Goal: Task Accomplishment & Management: Complete application form

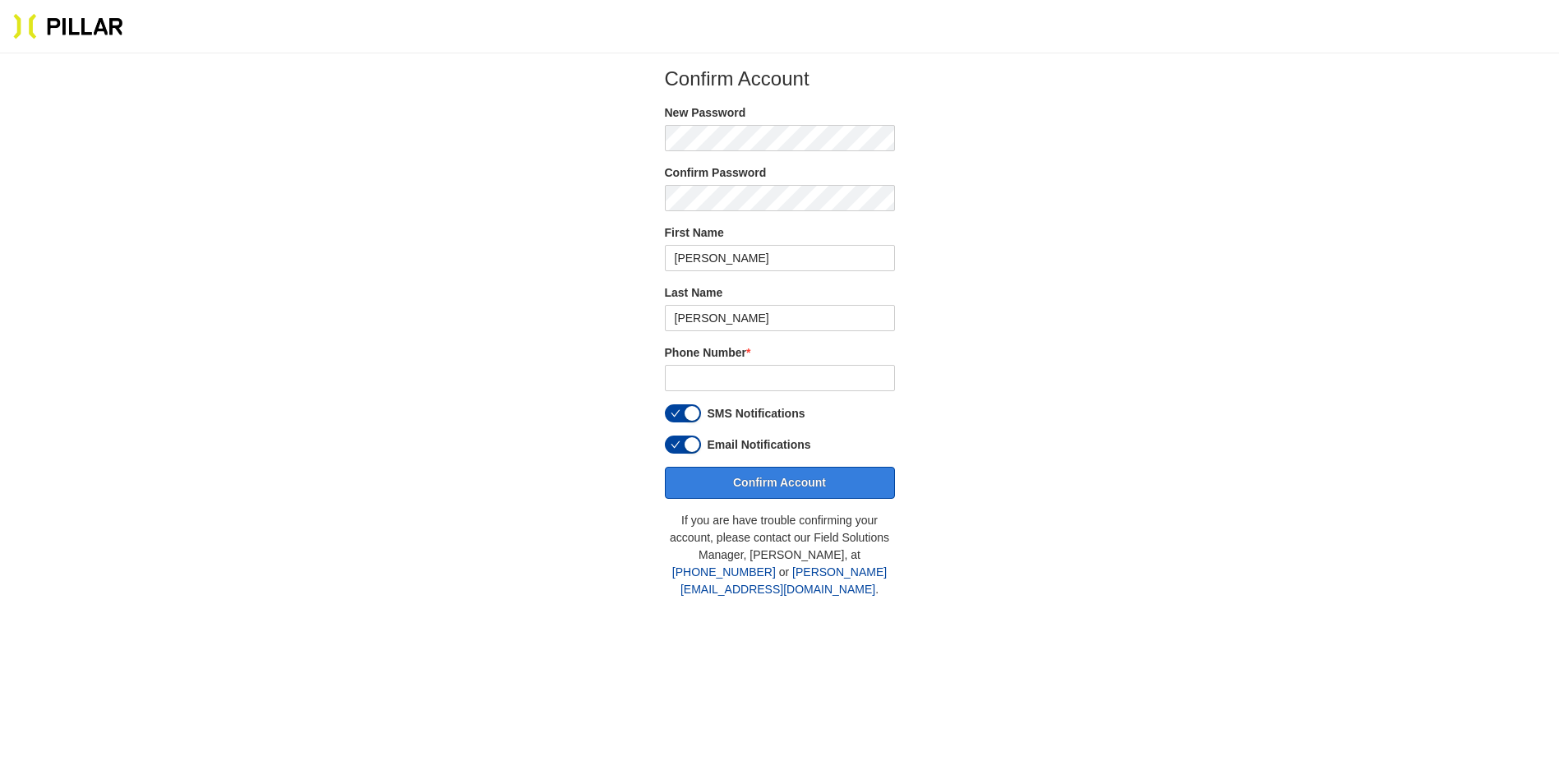
click at [802, 484] on button "Confirm Account" at bounding box center [779, 482] width 230 height 32
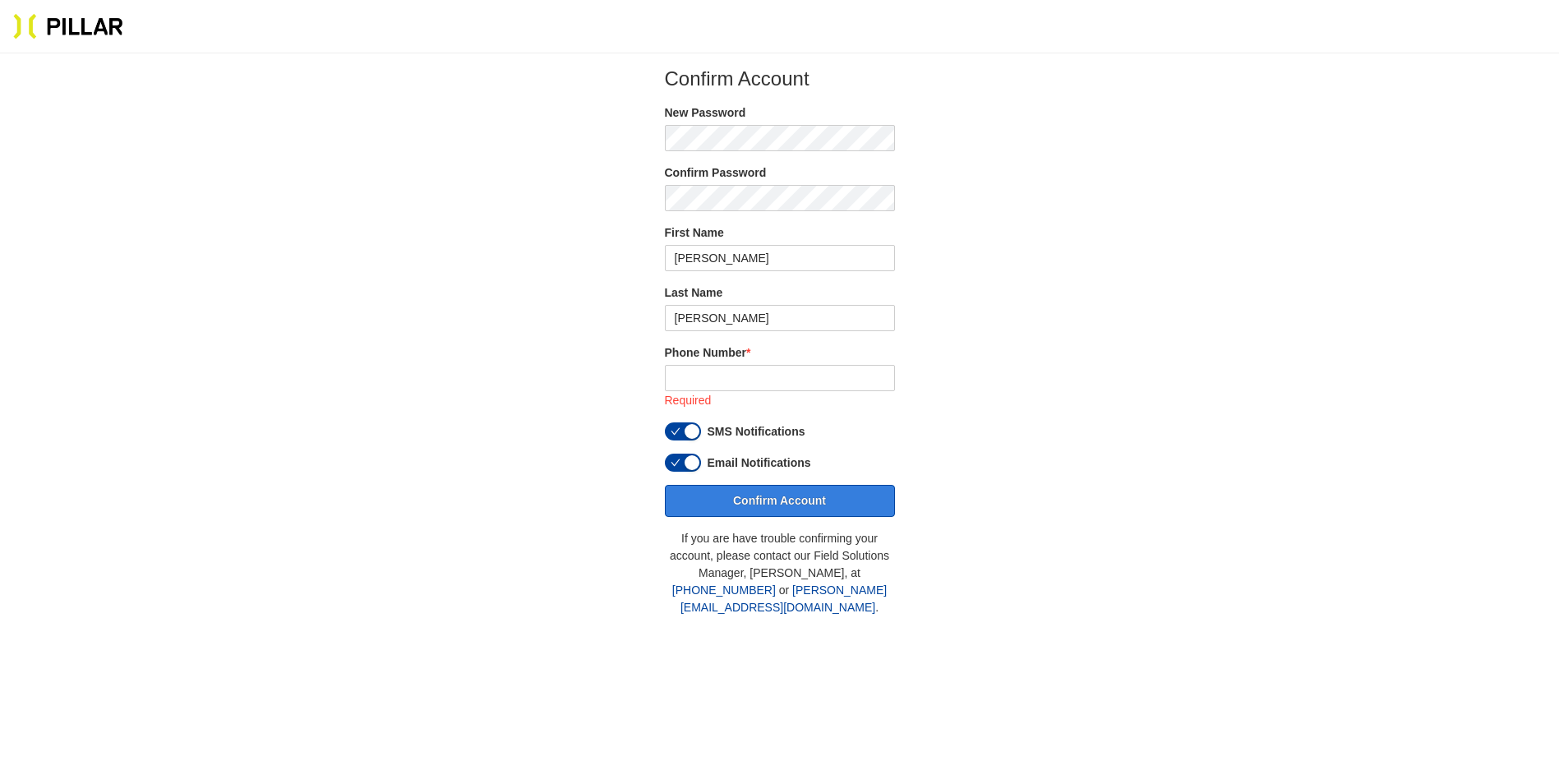
click at [775, 504] on button "Confirm Account" at bounding box center [779, 500] width 230 height 32
click at [714, 496] on button "Confirm Account" at bounding box center [779, 500] width 230 height 32
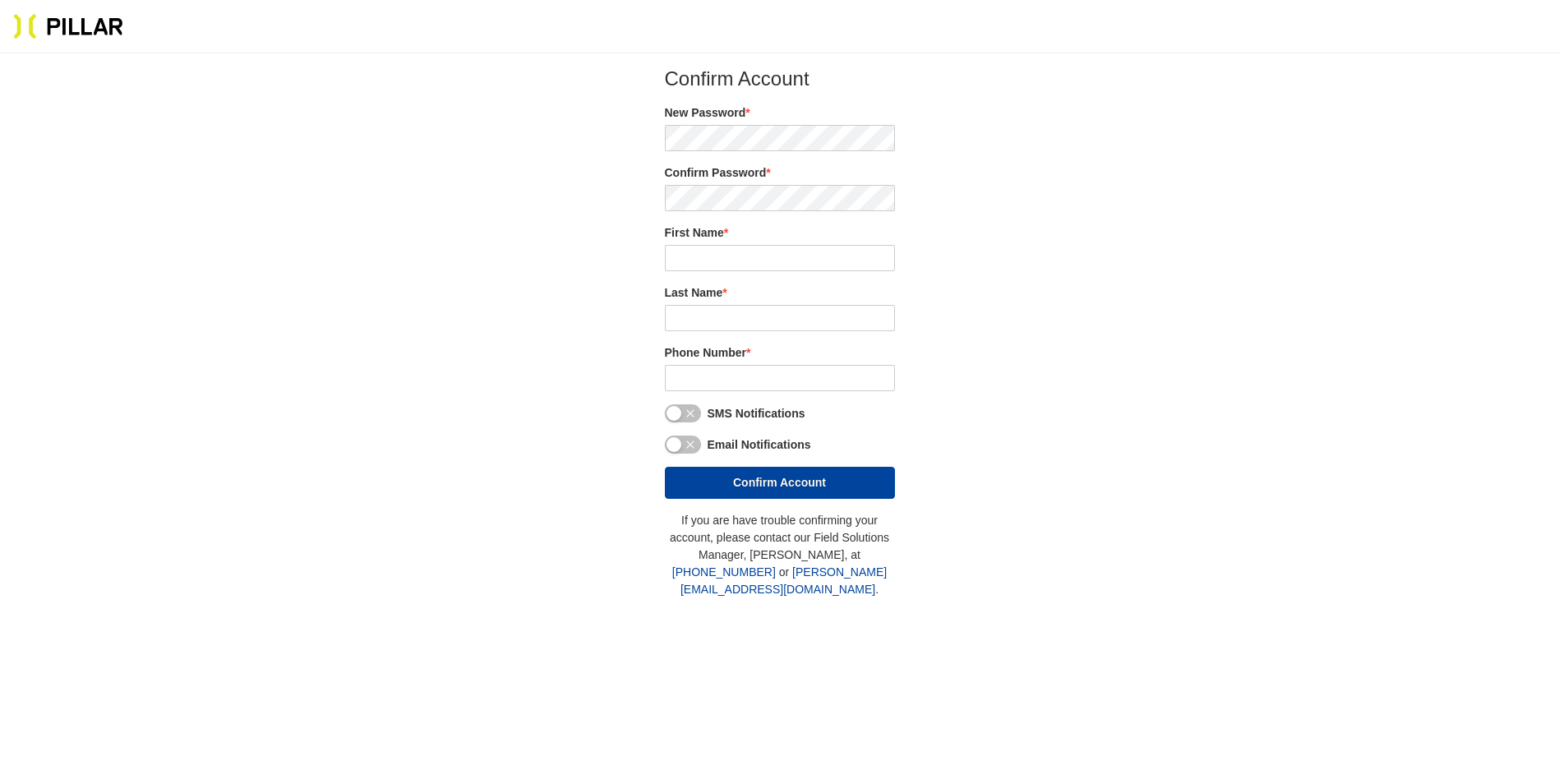
type input "John"
type input "Tellier"
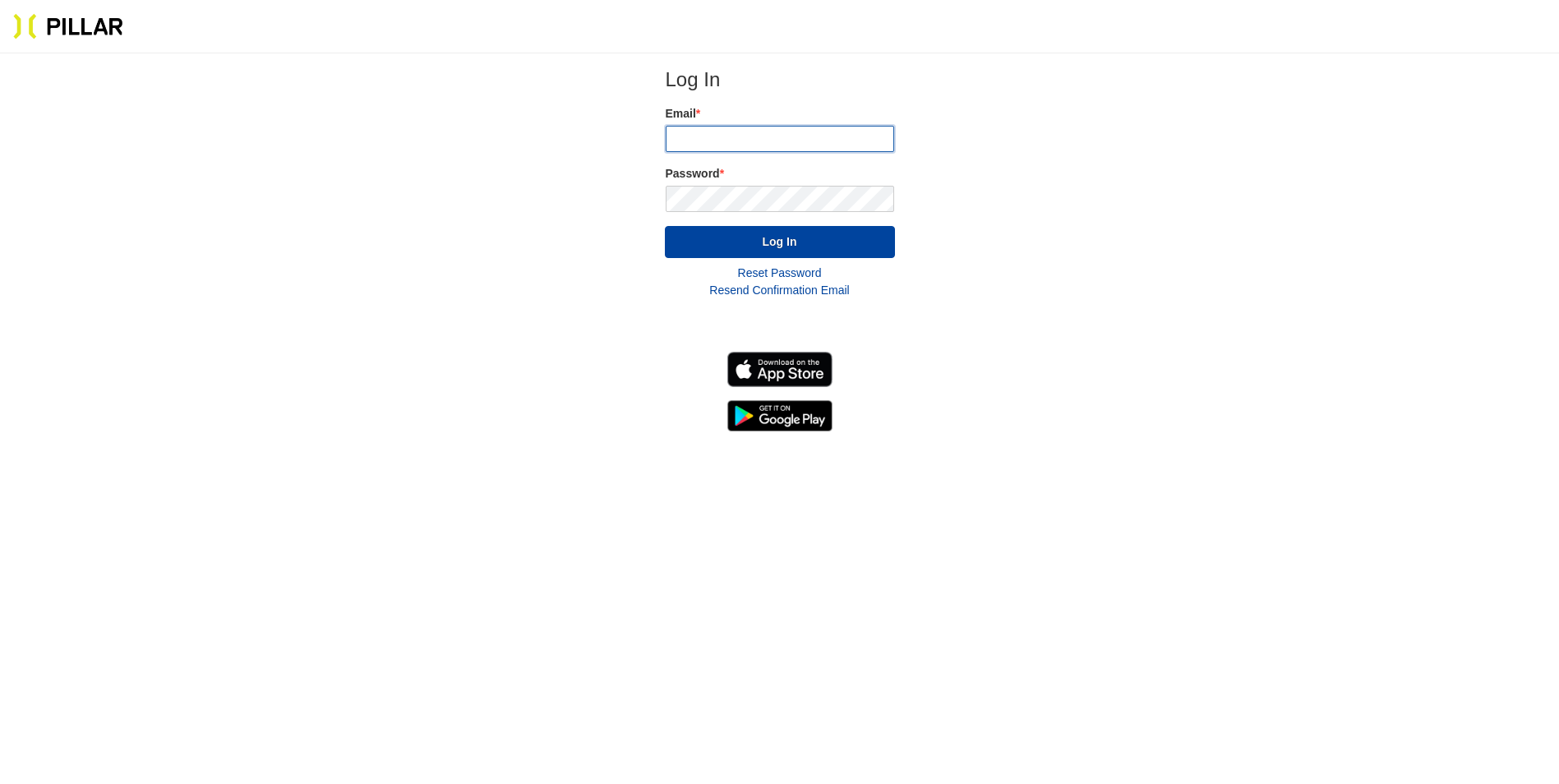
type input "john.tellier@lmp.com"
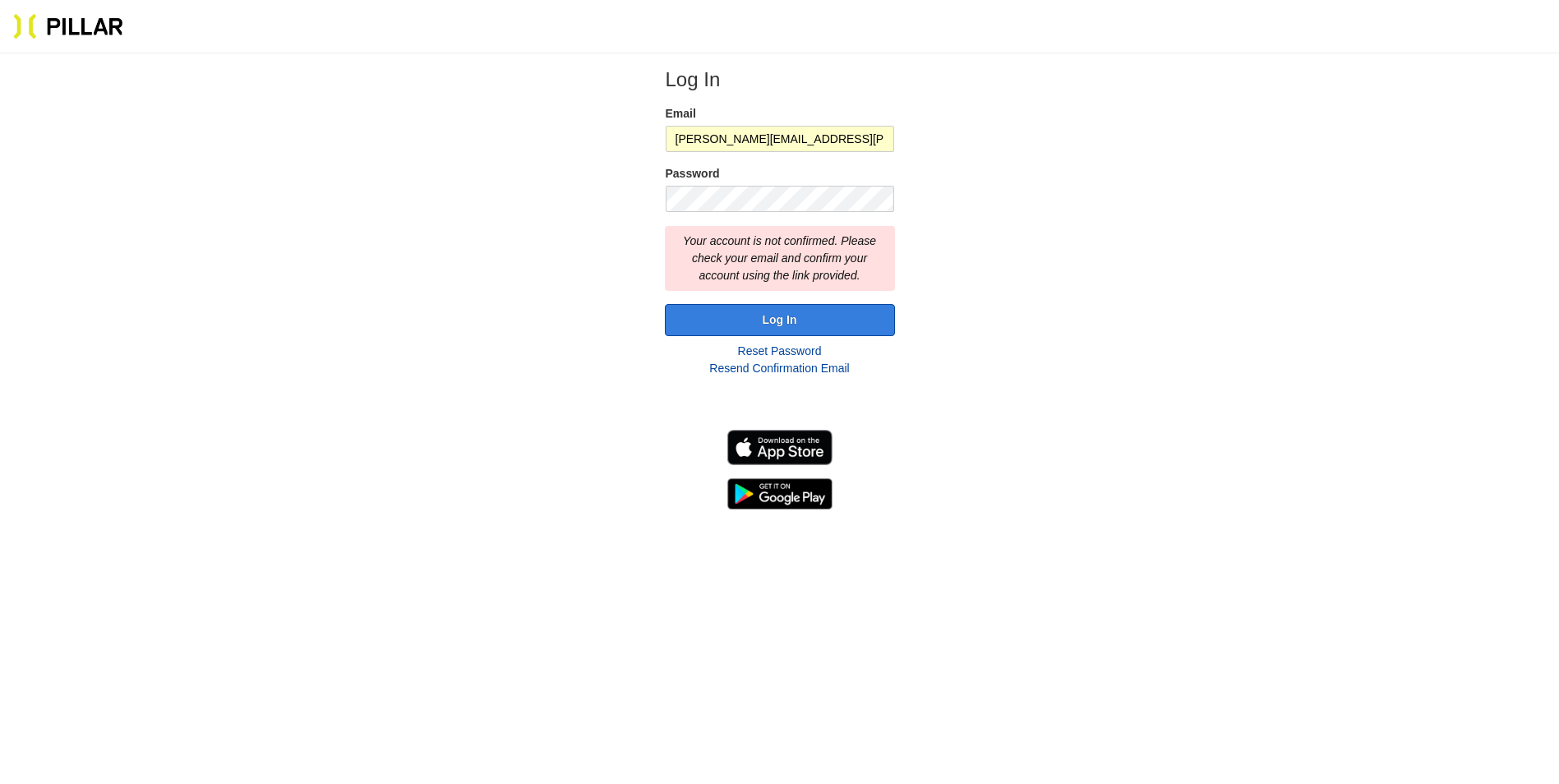
click at [809, 321] on button "Log In" at bounding box center [779, 320] width 230 height 32
click at [799, 313] on button "Log In" at bounding box center [779, 320] width 230 height 32
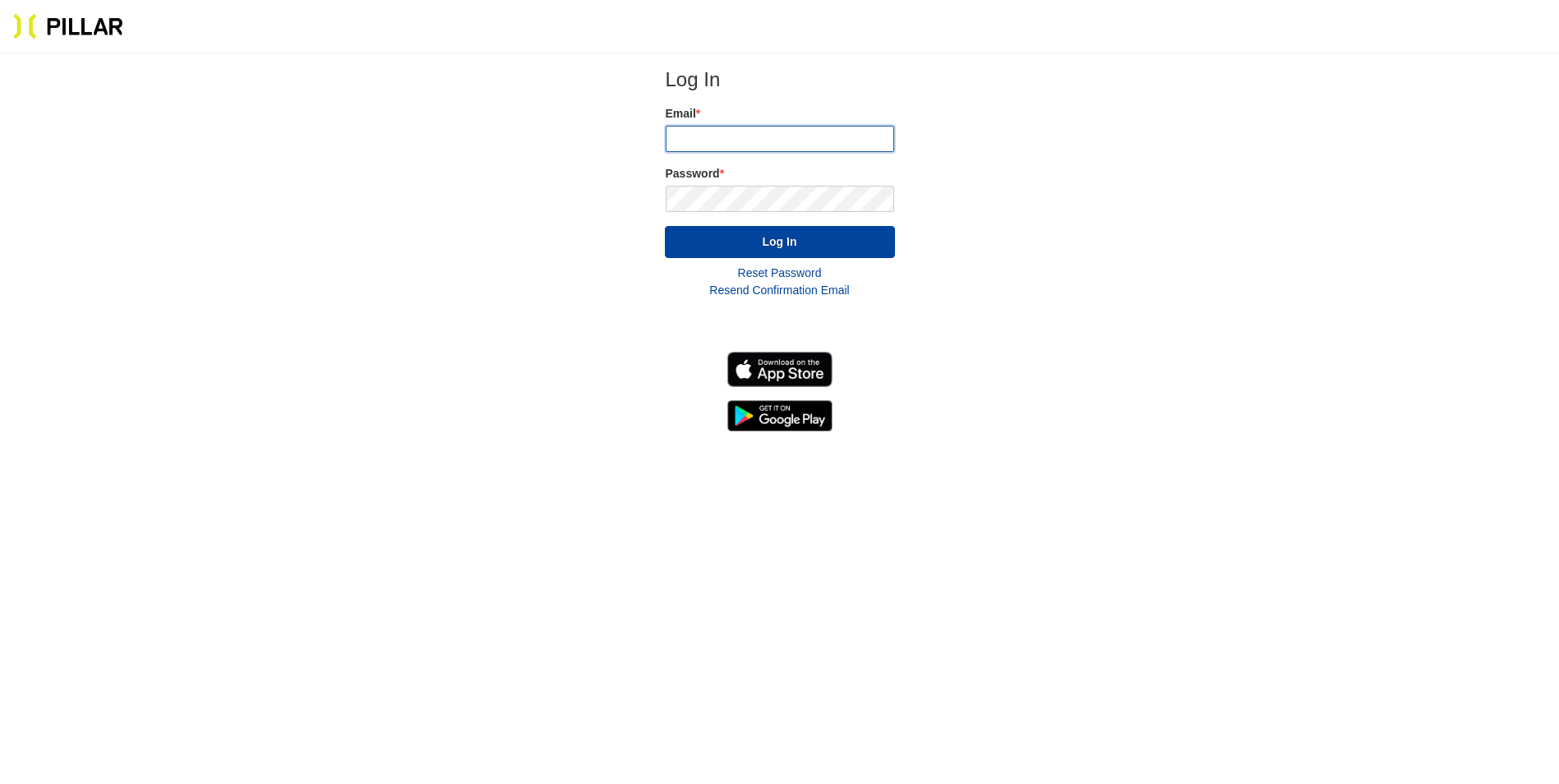
type input "[PERSON_NAME][EMAIL_ADDRESS][PERSON_NAME][DOMAIN_NAME]"
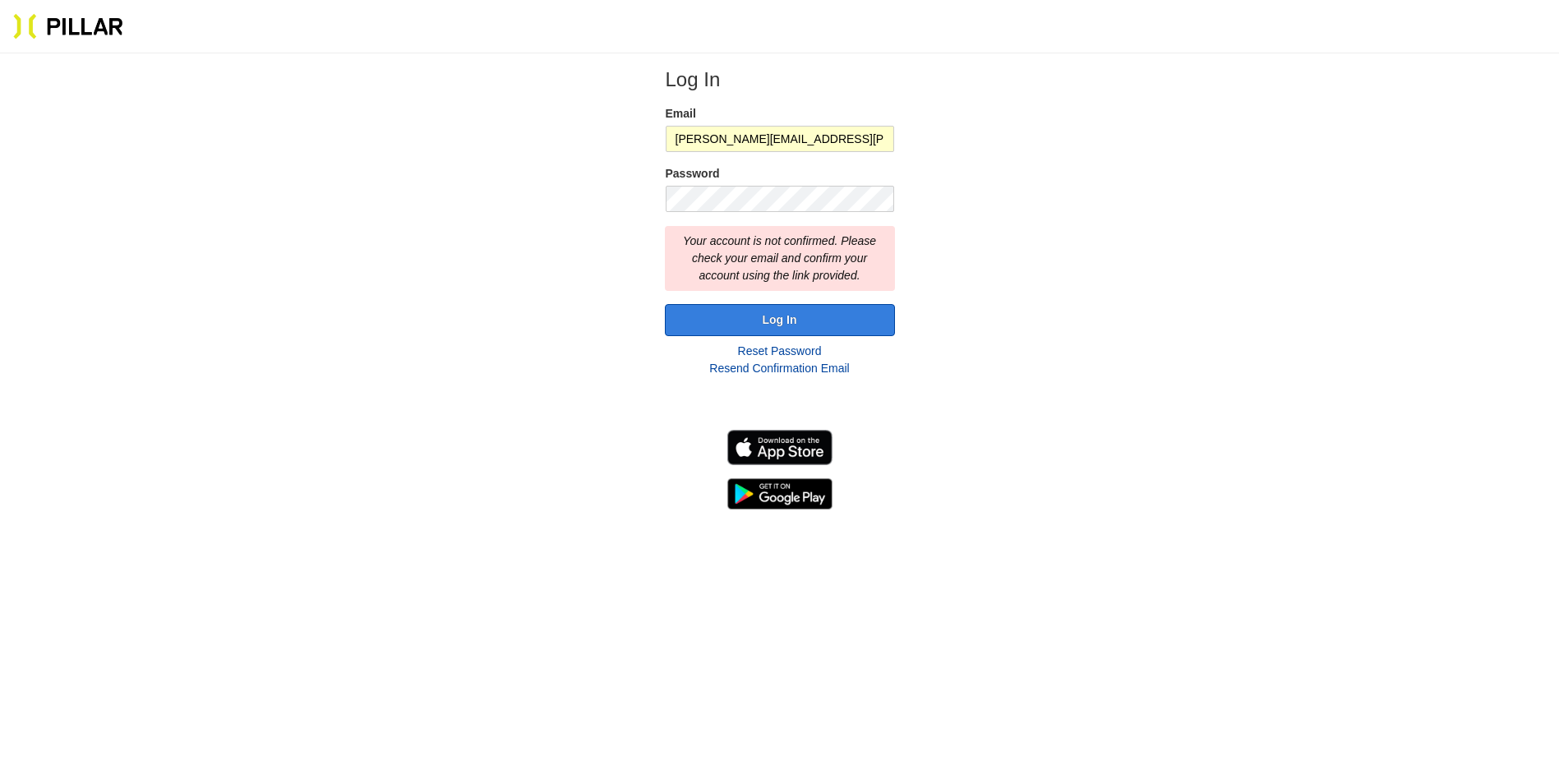
click at [782, 320] on button "Log In" at bounding box center [779, 320] width 230 height 32
click at [777, 366] on link "Resend Confirmation Email" at bounding box center [778, 367] width 140 height 13
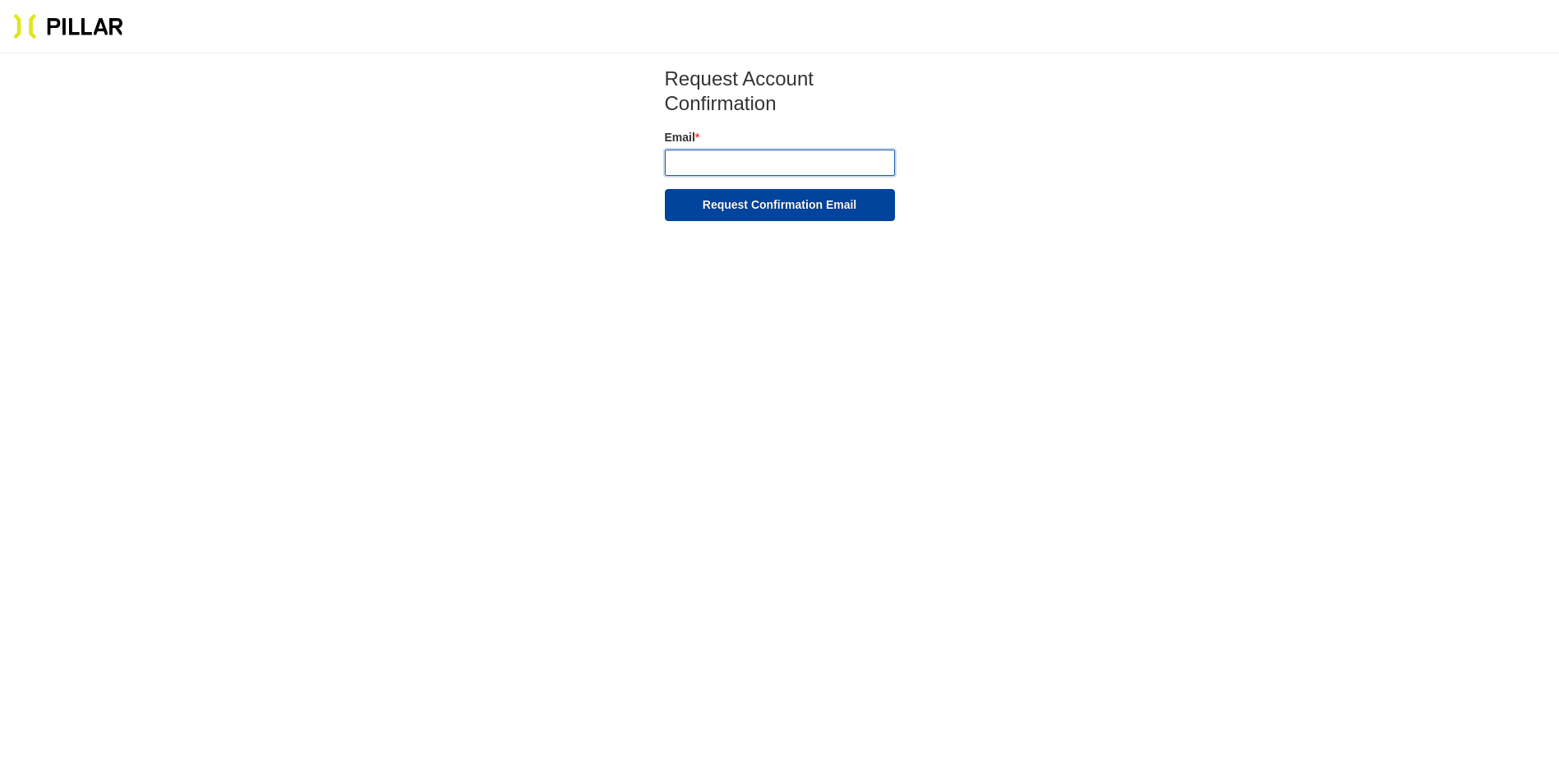
click at [705, 160] on input "email" at bounding box center [779, 162] width 230 height 26
type input "[PERSON_NAME][EMAIL_ADDRESS][PERSON_NAME][DOMAIN_NAME]"
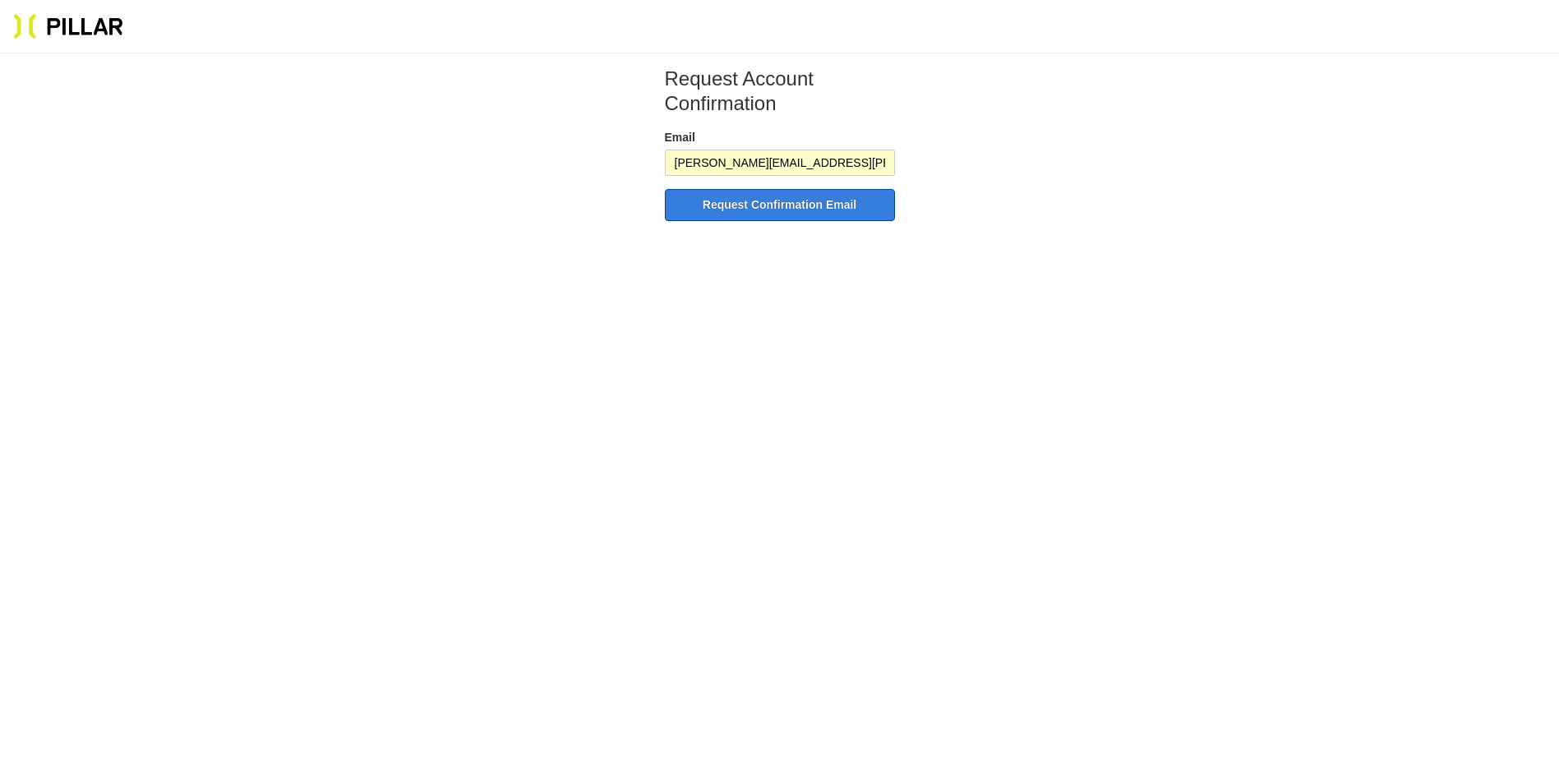
click at [783, 206] on button "Request Confirmation Email" at bounding box center [779, 205] width 230 height 32
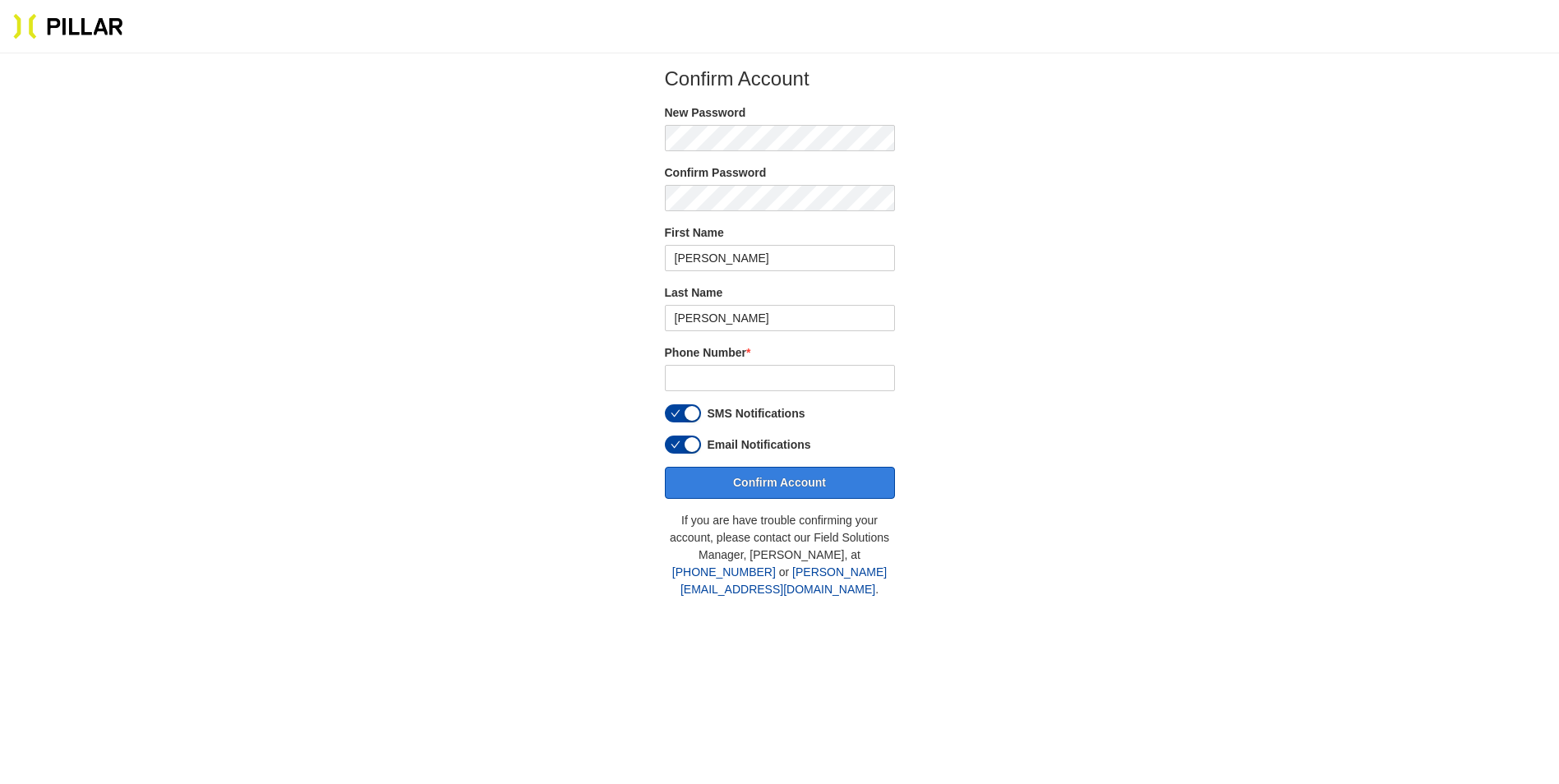
click at [804, 485] on button "Confirm Account" at bounding box center [779, 482] width 230 height 32
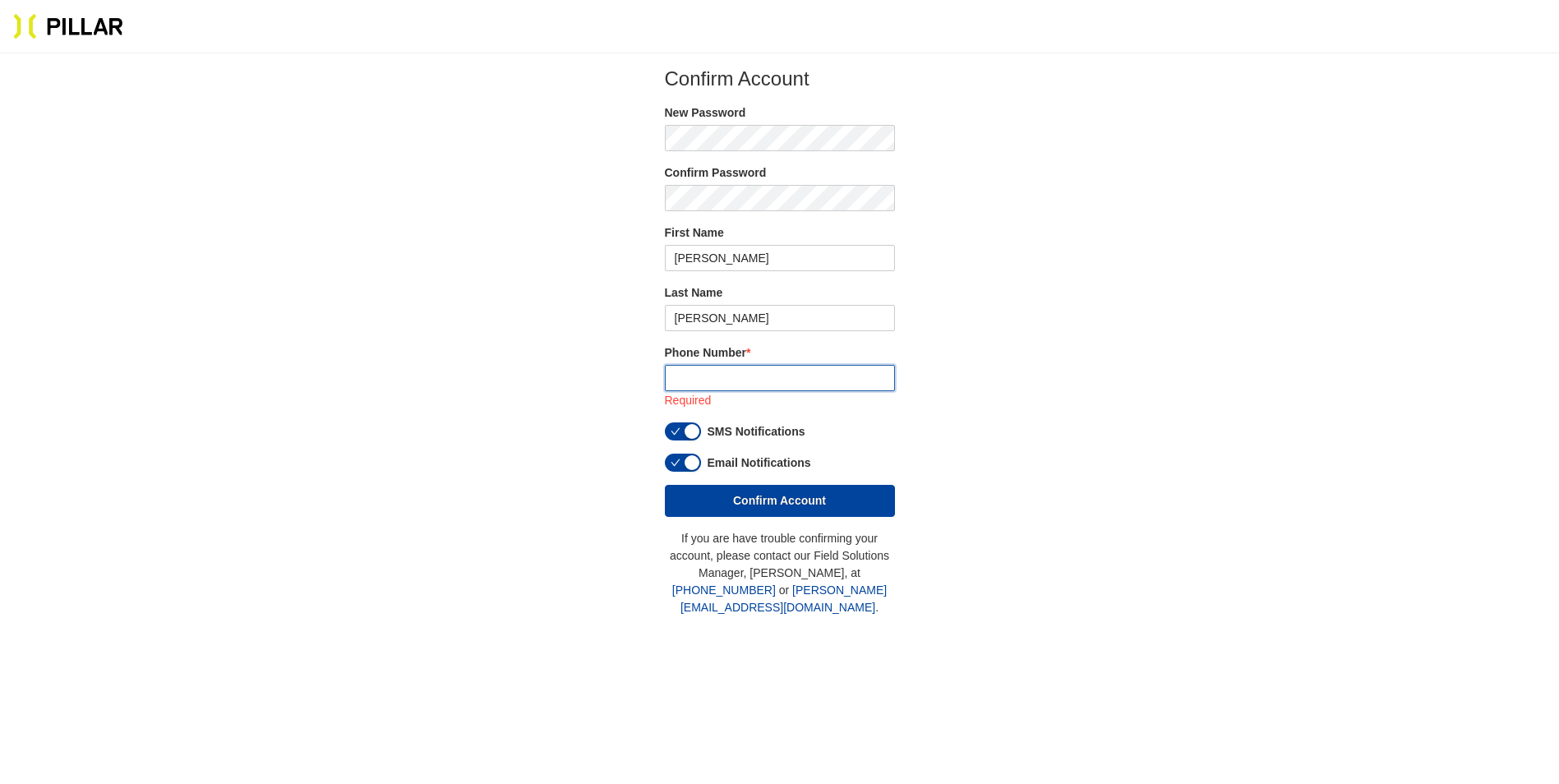
click at [704, 379] on input "tel" at bounding box center [779, 378] width 230 height 26
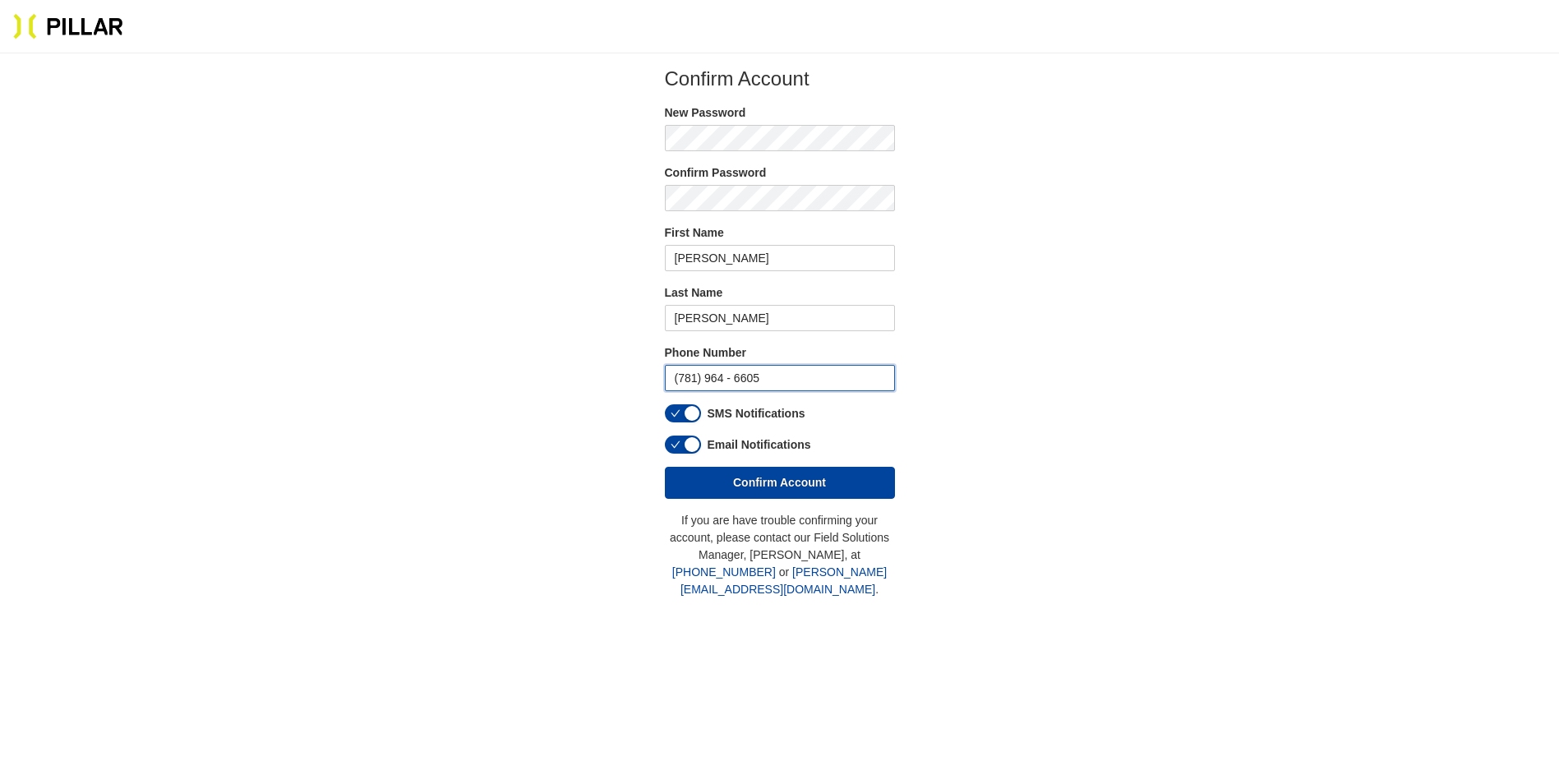
type input "(781) 964 - 6605"
click at [1027, 458] on section "Confirm Account New Password Confirm Password First Name John Last Name Tellier…" at bounding box center [780, 333] width 1454 height 531
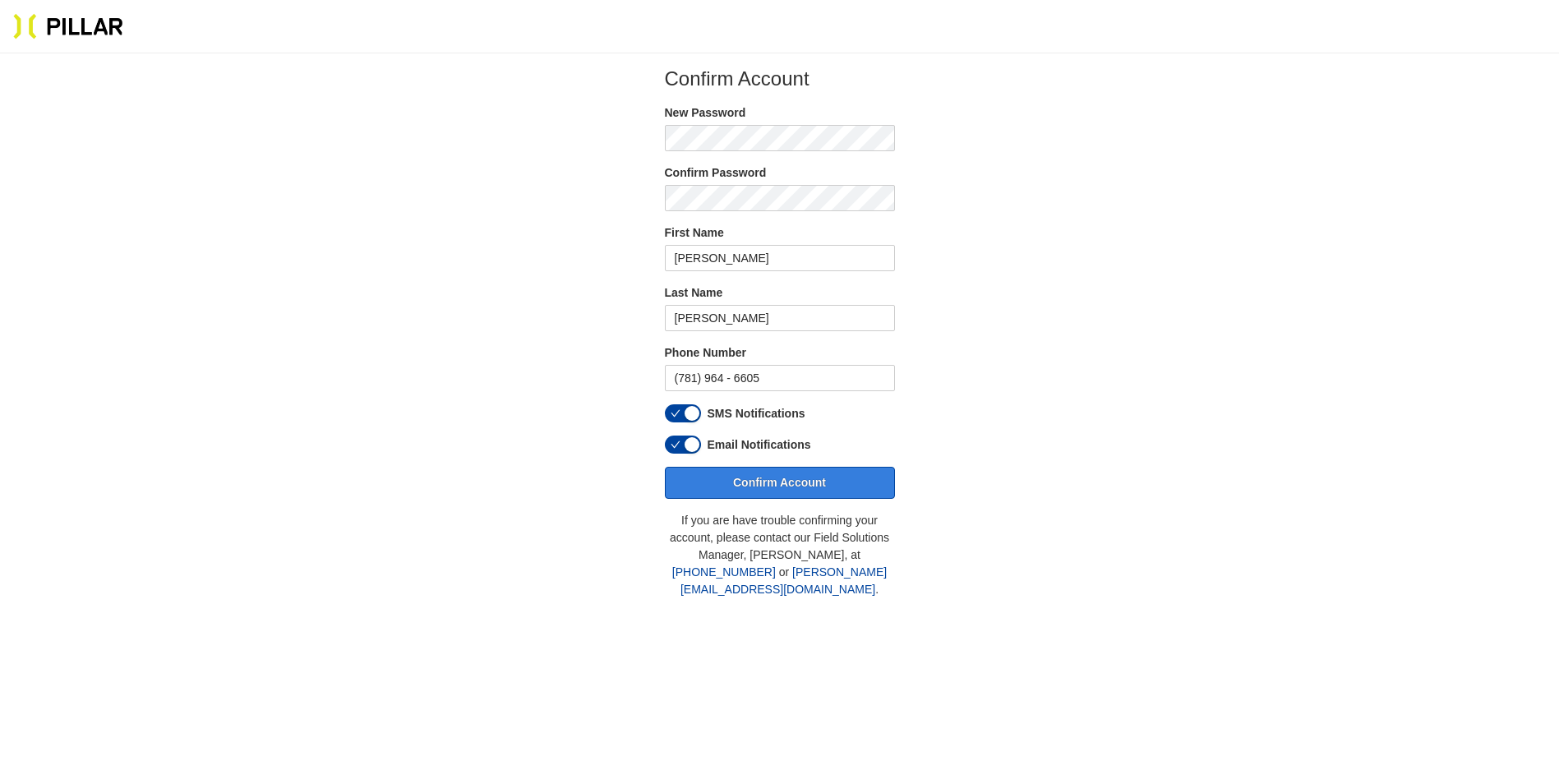
click at [760, 476] on button "Confirm Account" at bounding box center [779, 482] width 230 height 32
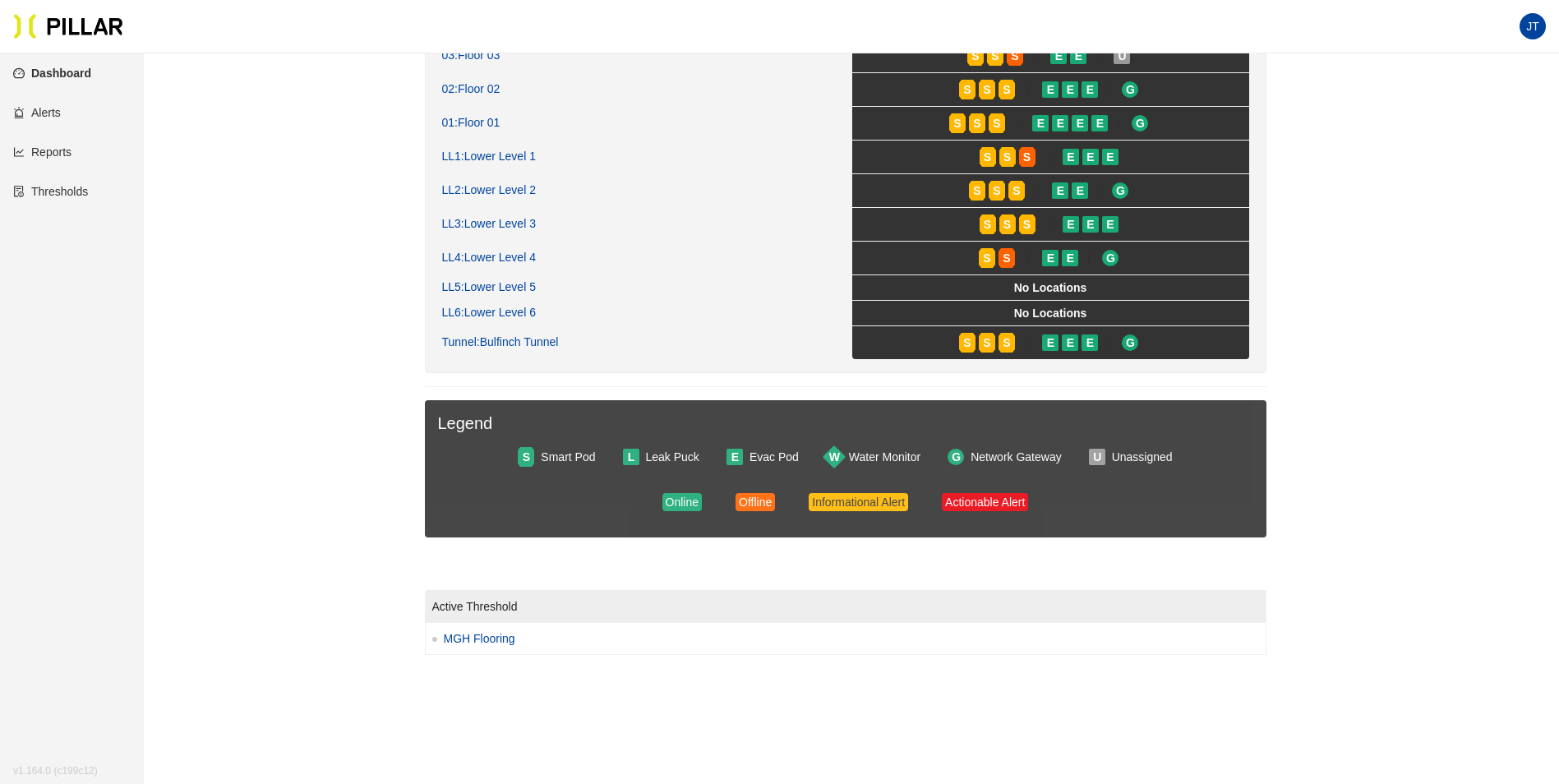
scroll to position [890, 0]
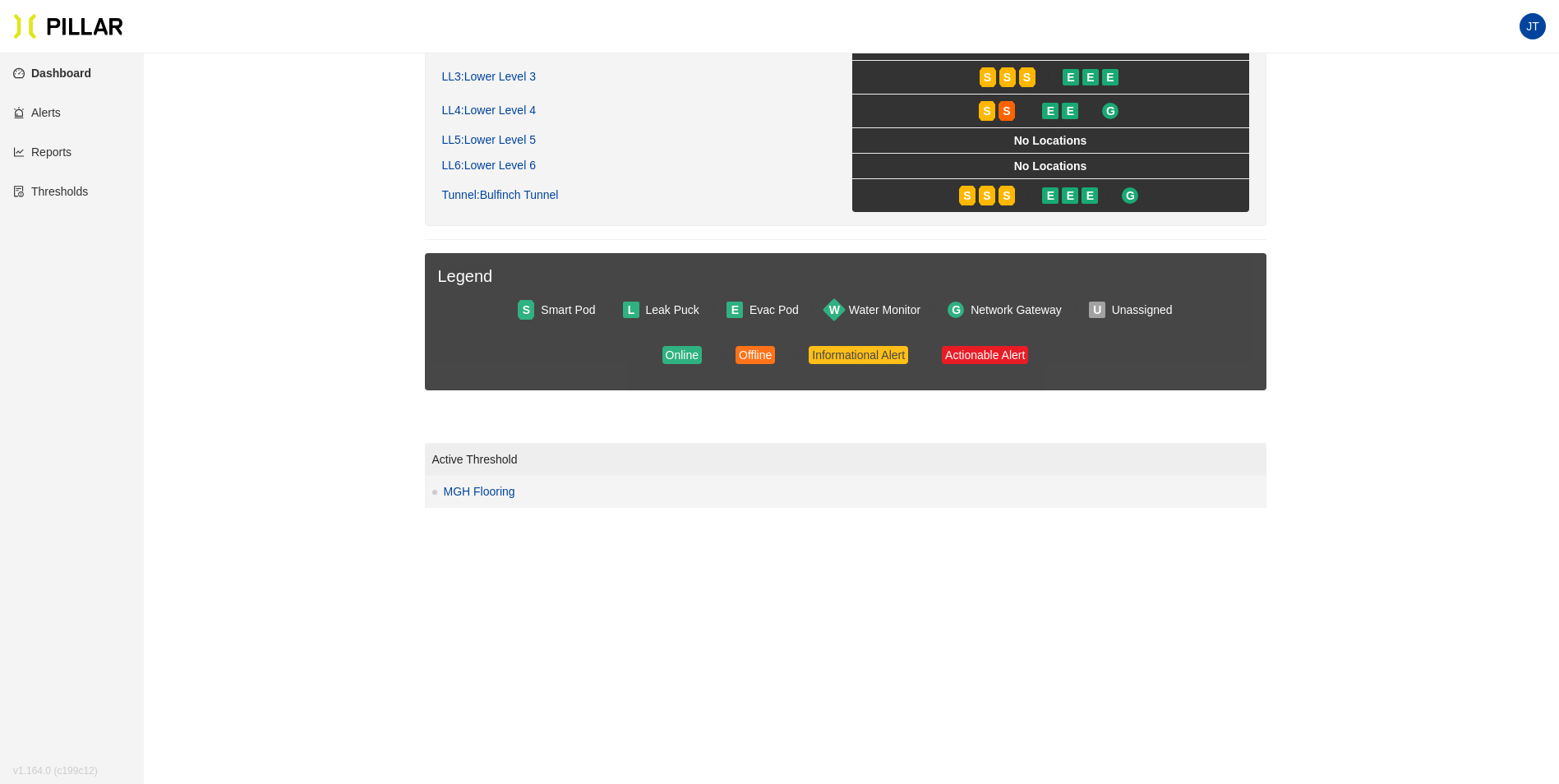
click at [492, 490] on link "MGH Flooring" at bounding box center [479, 491] width 71 height 18
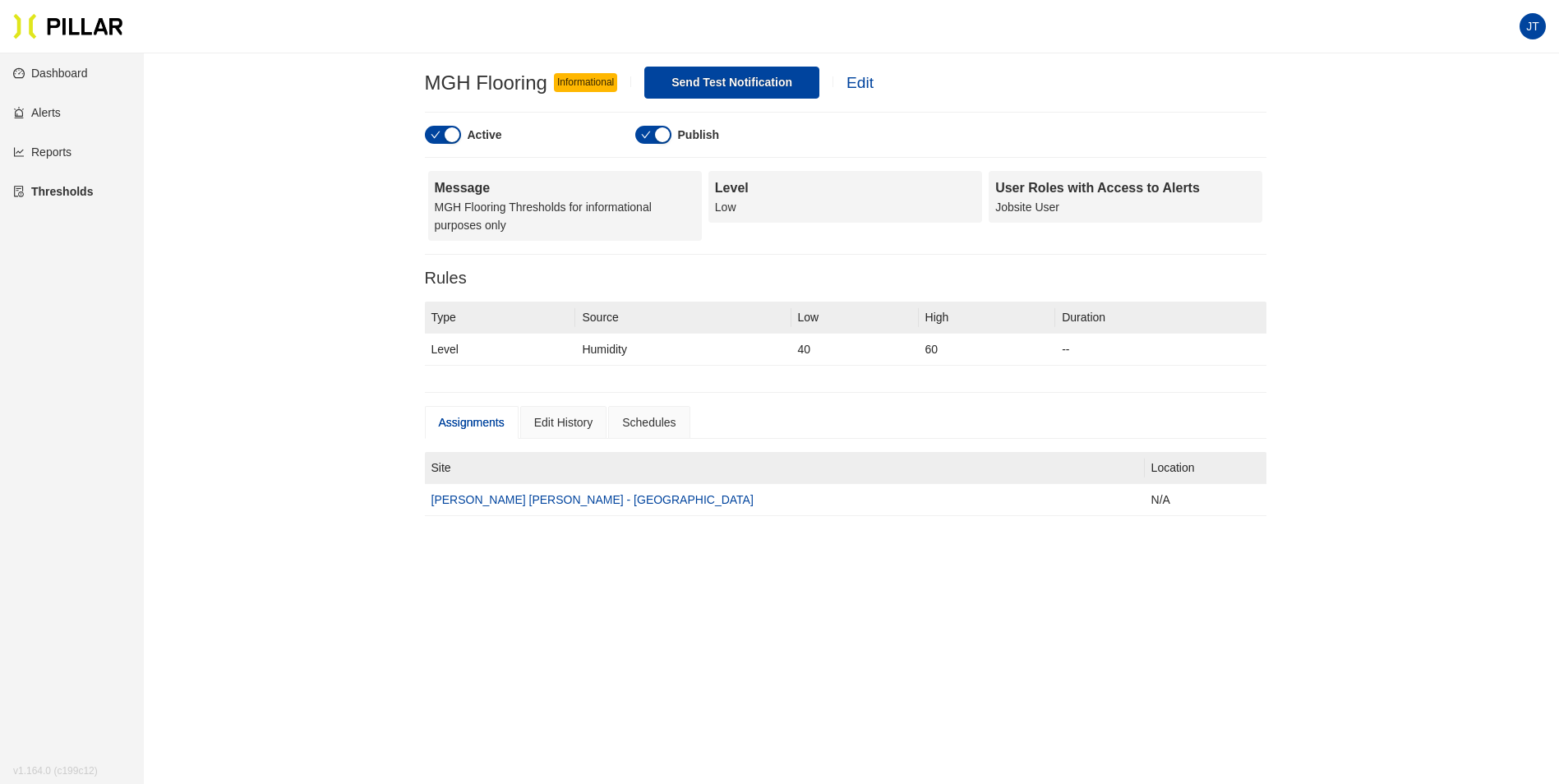
click at [52, 190] on link "Thresholds" at bounding box center [53, 191] width 80 height 13
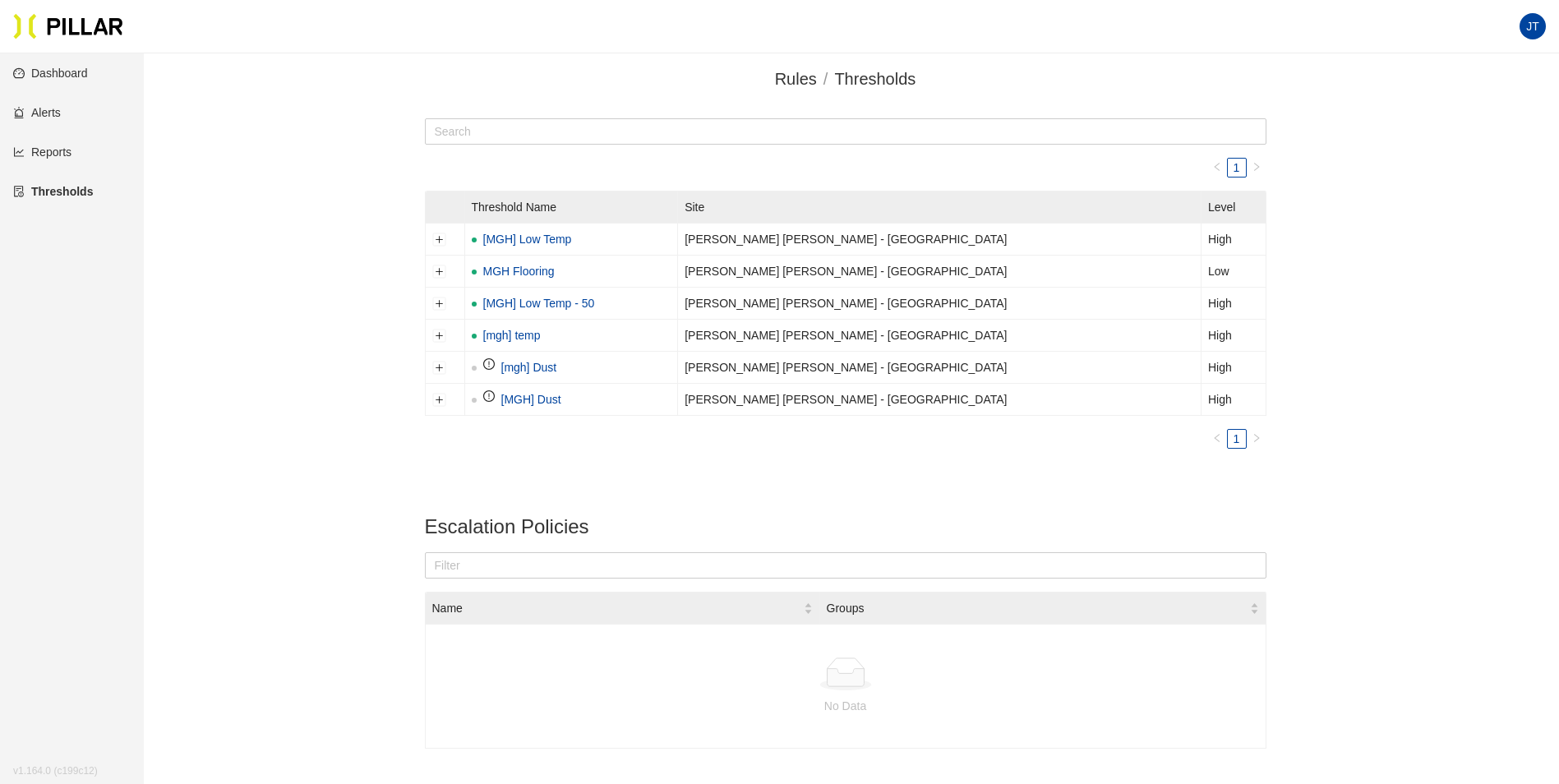
click at [52, 69] on link "Dashboard" at bounding box center [50, 73] width 75 height 13
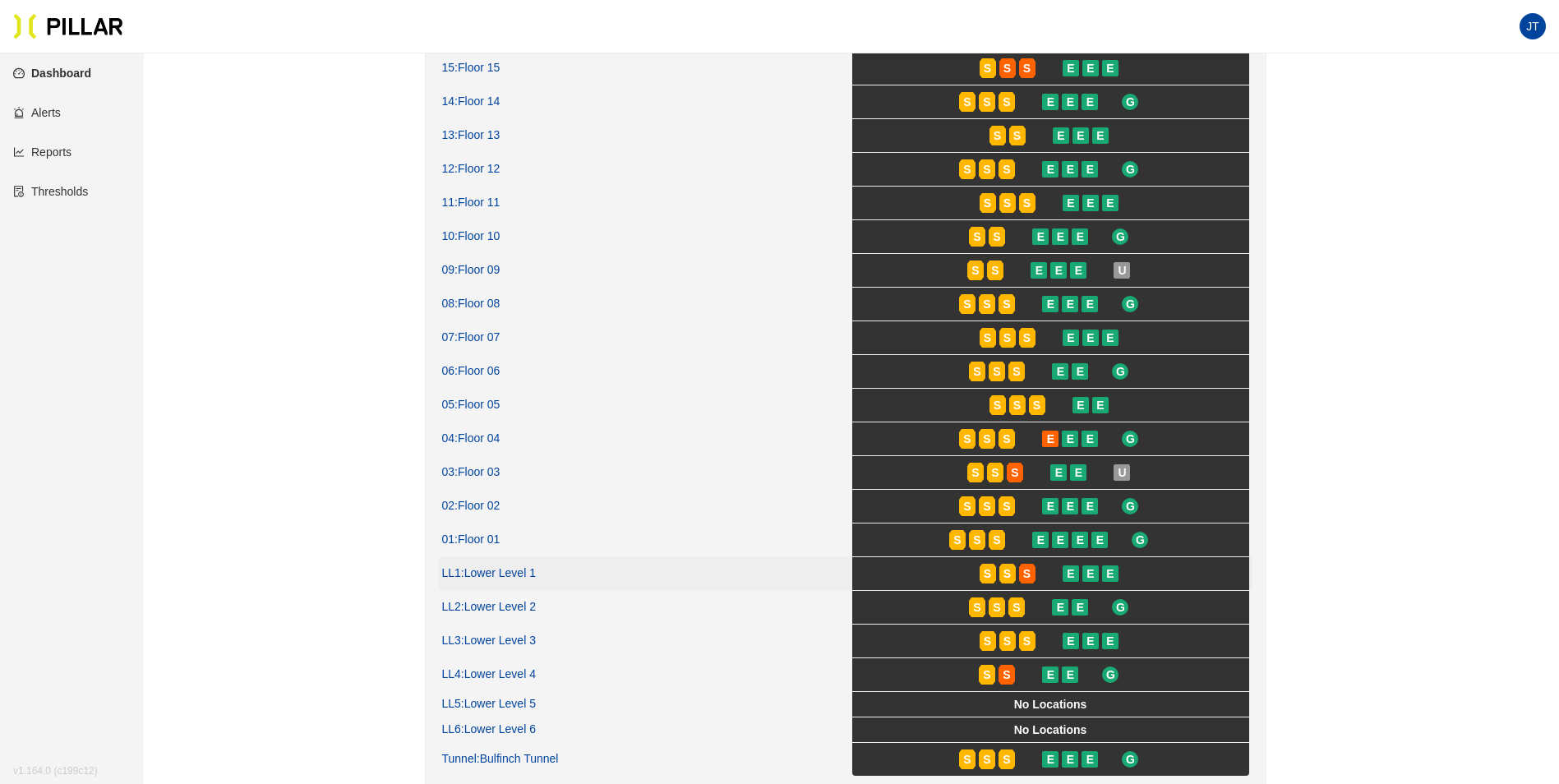
scroll to position [328, 0]
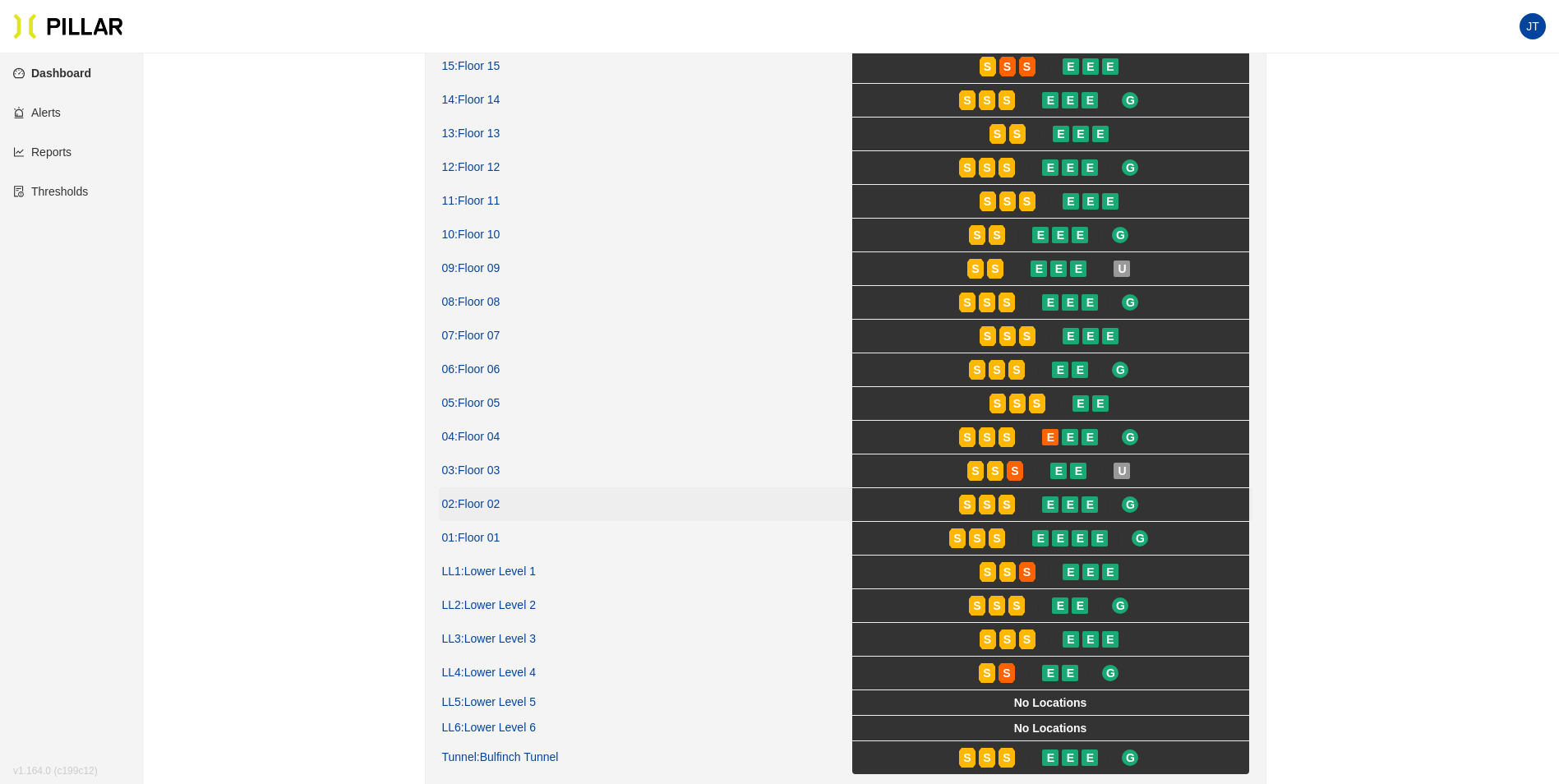
click at [472, 500] on span ": Floor 02" at bounding box center [477, 504] width 45 height 15
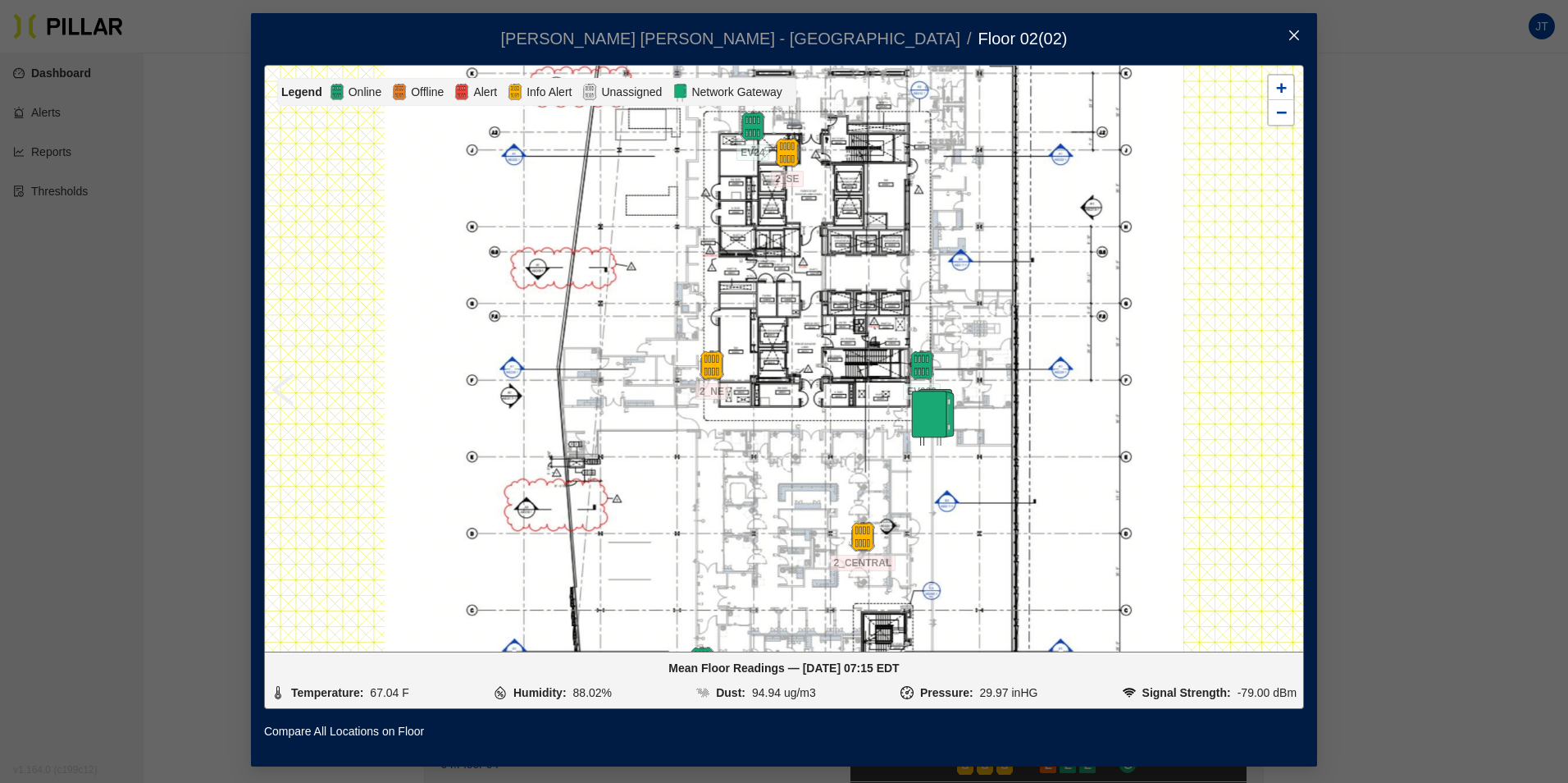
click at [1291, 33] on icon "close" at bounding box center [1293, 35] width 13 height 13
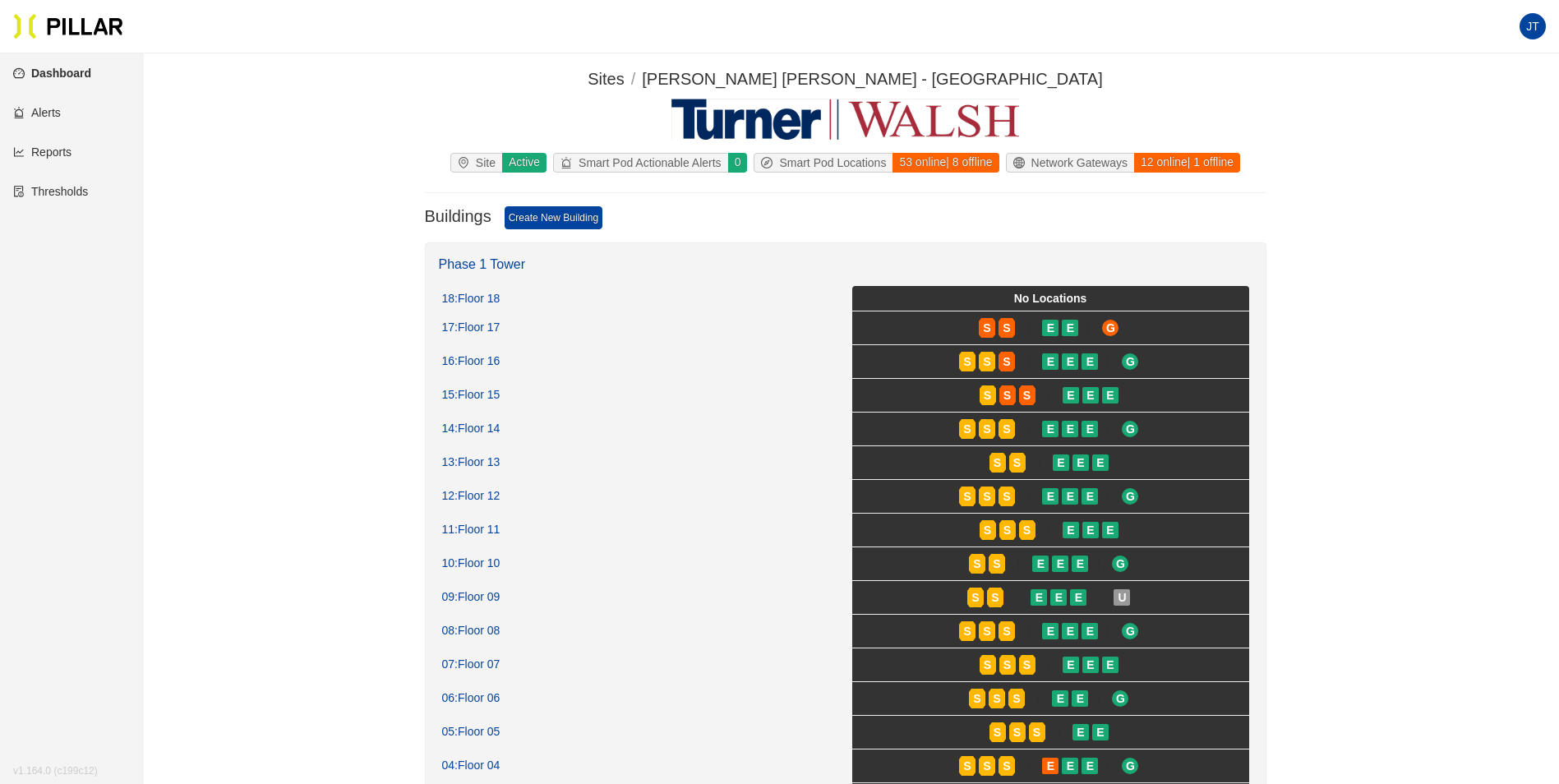
click at [53, 75] on link "Dashboard" at bounding box center [52, 73] width 78 height 13
click at [1530, 27] on span "JT" at bounding box center [1532, 26] width 13 height 26
click at [1415, 293] on section "Sites / Turner Walsh - Mass General Hospital / Site Active Smart Pod Actionable…" at bounding box center [845, 739] width 1322 height 1345
